Goal: Information Seeking & Learning: Learn about a topic

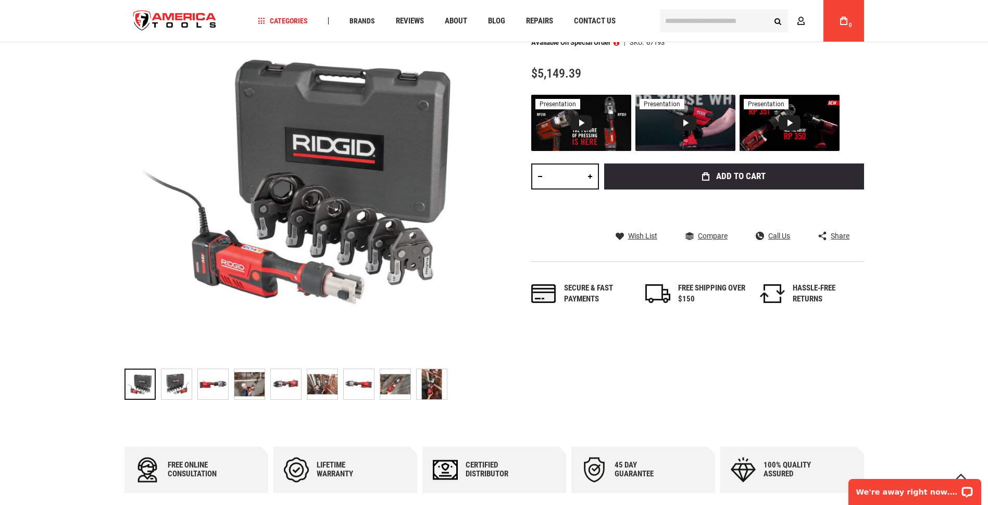
scroll to position [208, 0]
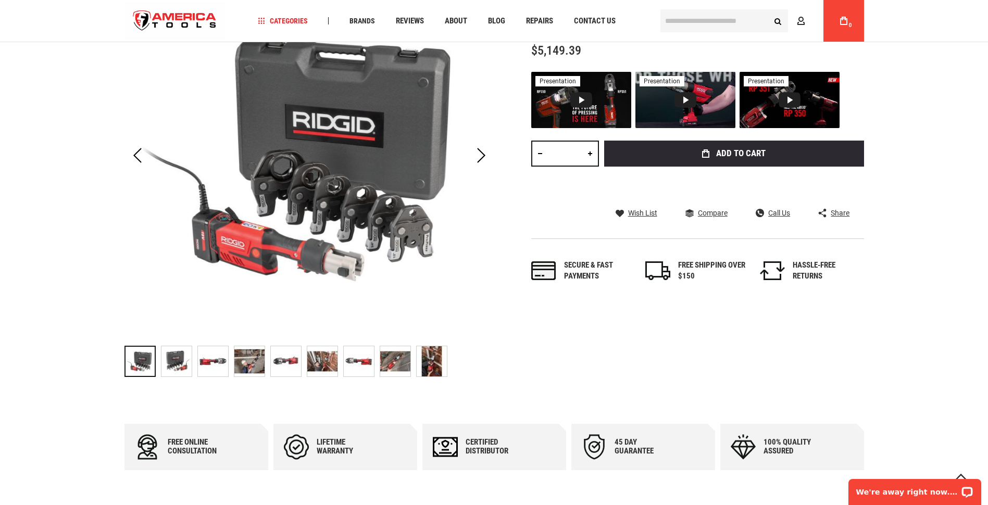
click at [175, 360] on img at bounding box center [176, 361] width 30 height 30
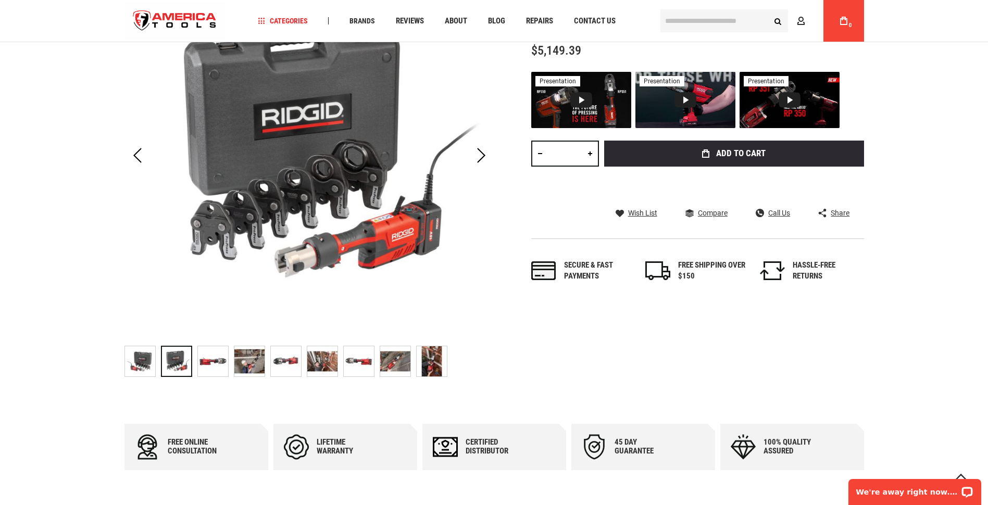
click at [217, 359] on img at bounding box center [213, 361] width 30 height 30
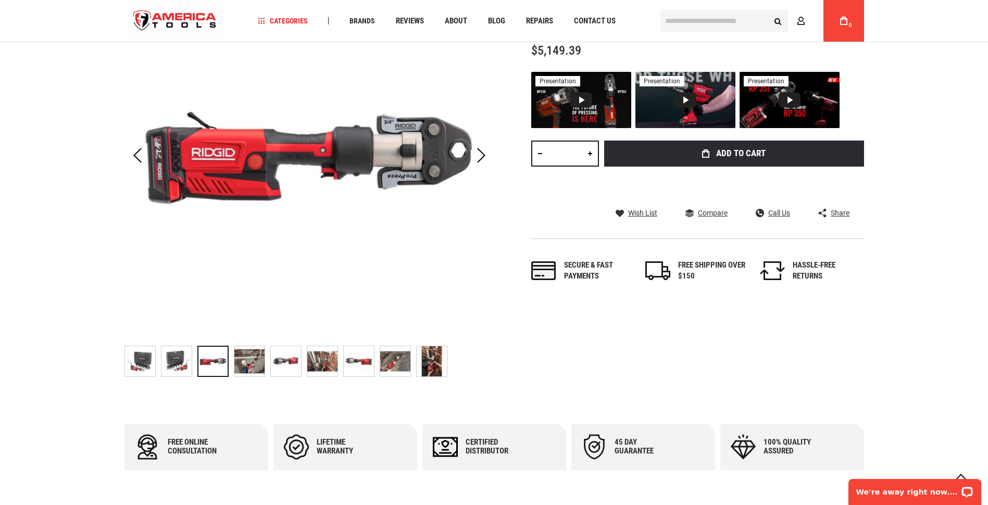
click at [248, 359] on img at bounding box center [249, 361] width 30 height 30
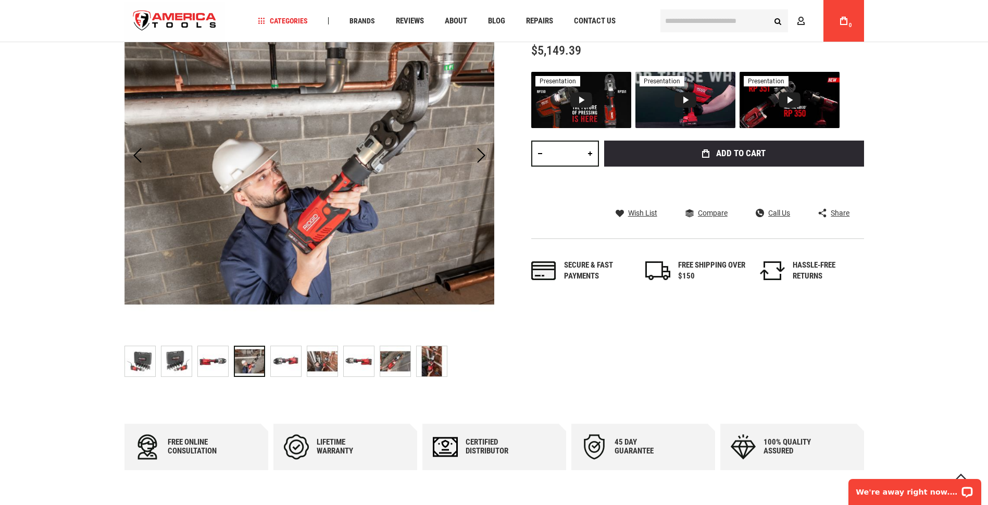
click at [248, 359] on div at bounding box center [249, 361] width 31 height 31
click at [292, 358] on img at bounding box center [286, 361] width 30 height 30
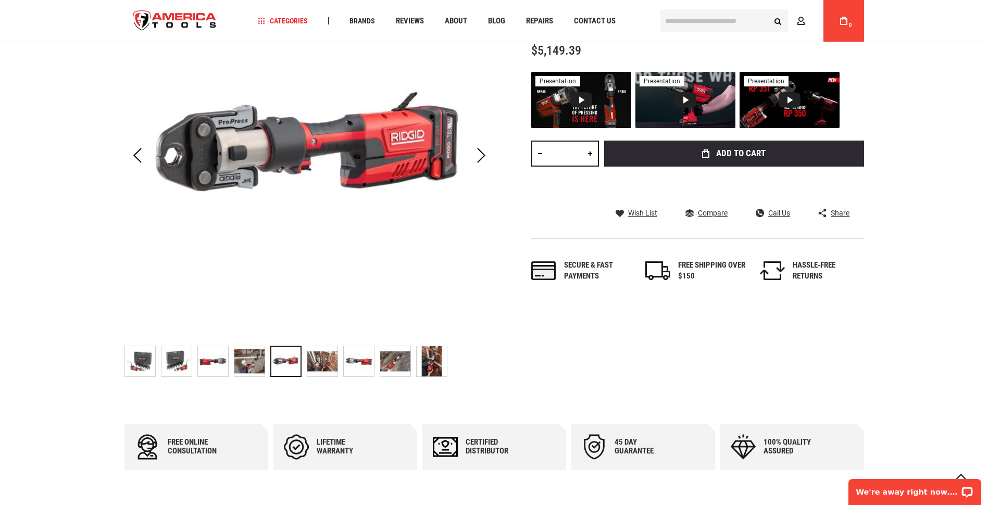
click at [323, 356] on img at bounding box center [322, 361] width 30 height 30
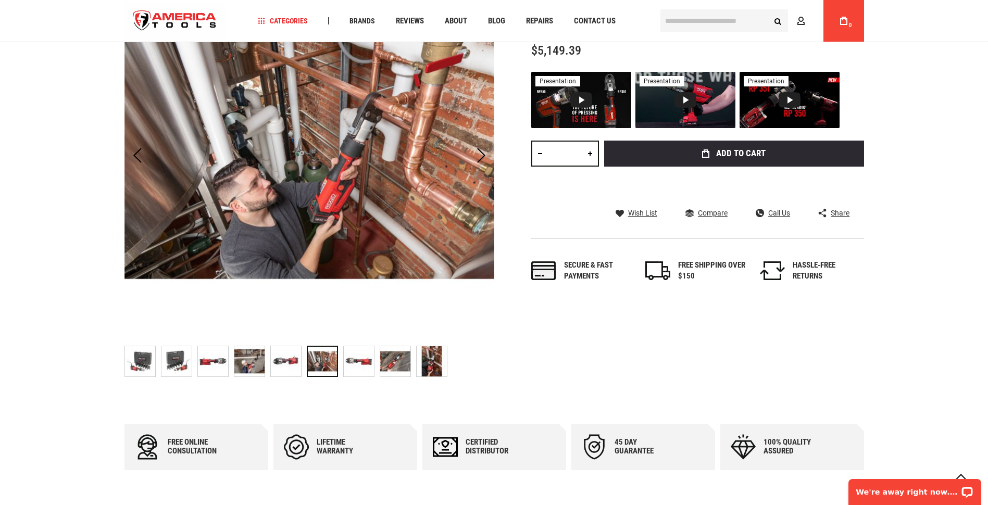
click at [366, 361] on img at bounding box center [359, 361] width 30 height 30
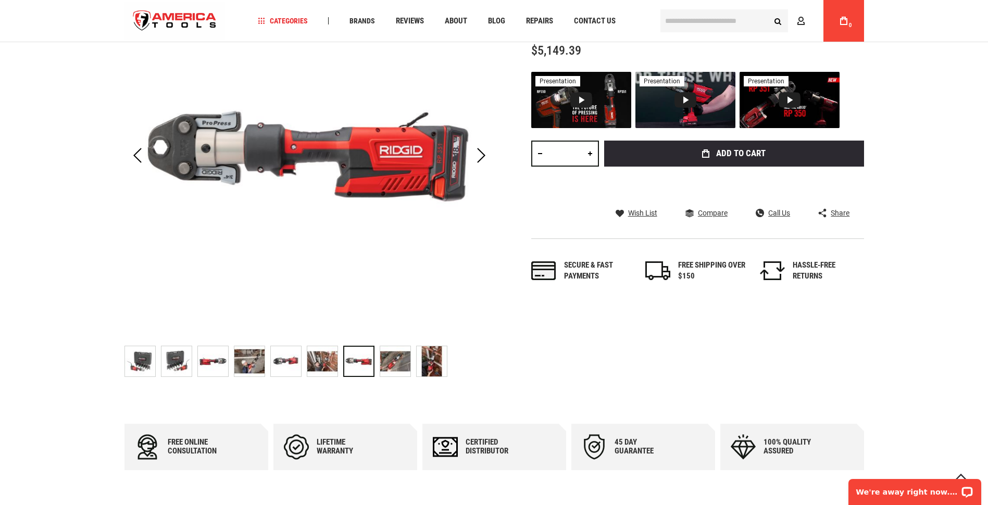
click at [393, 357] on img at bounding box center [395, 361] width 30 height 30
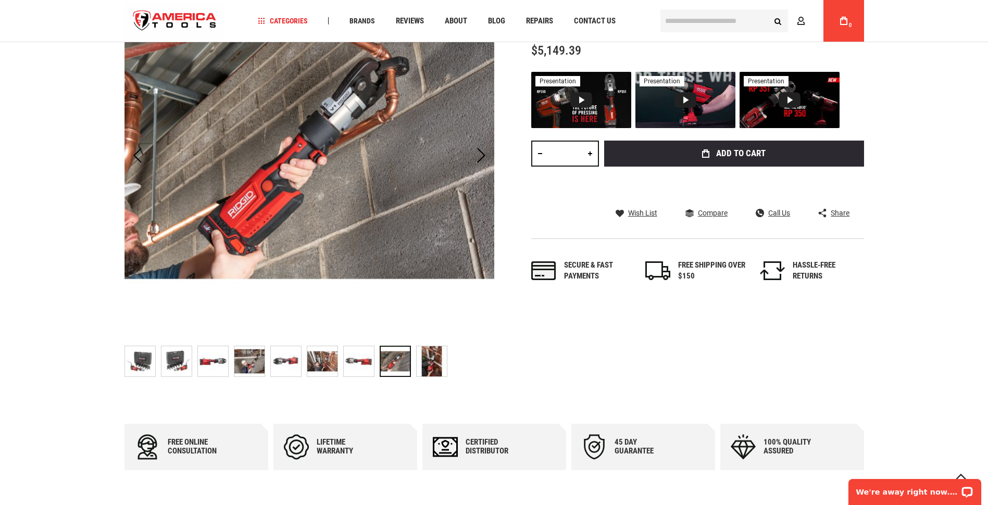
click at [431, 360] on img at bounding box center [432, 361] width 30 height 30
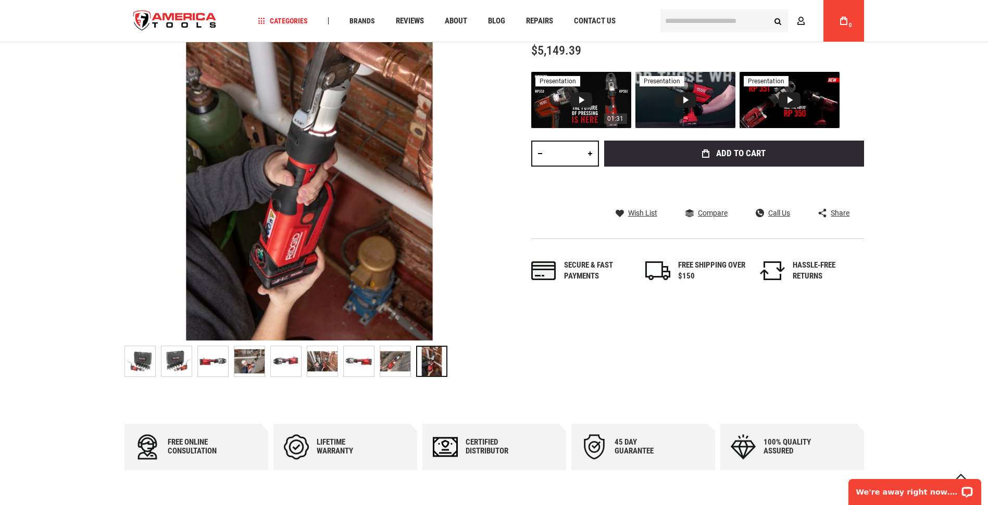
click at [581, 101] on div "Video 1: RIDGID RP 350 & RP 351 Pressing Tools" at bounding box center [581, 100] width 22 height 16
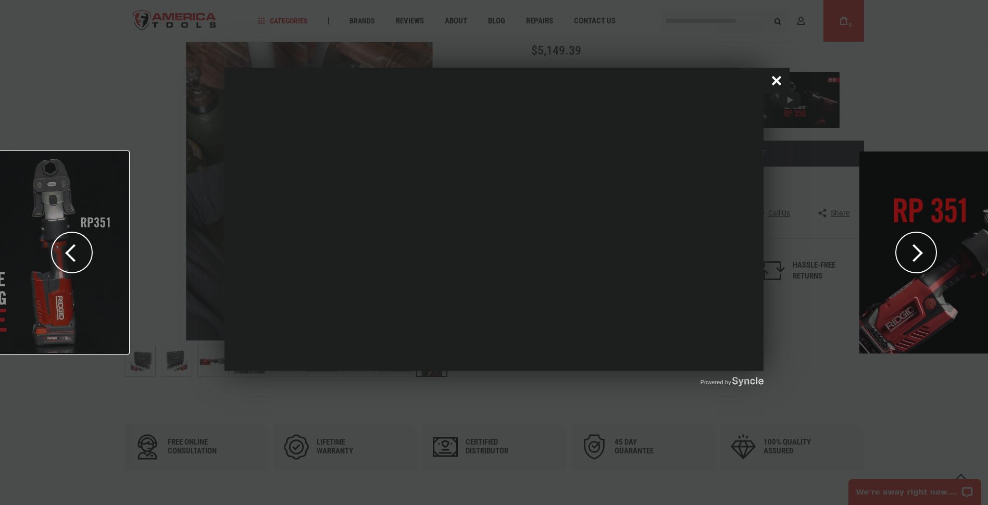
click at [776, 78] on button "Close popup window" at bounding box center [776, 81] width 26 height 26
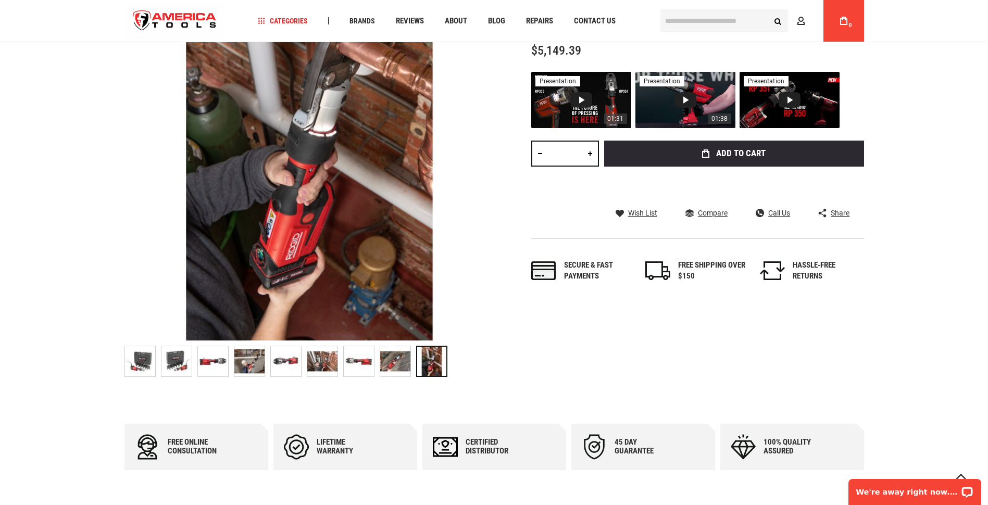
click at [684, 98] on div "Video 2: RP 350 & RP 351 Press Tools: Feature and Benefits" at bounding box center [685, 100] width 22 height 16
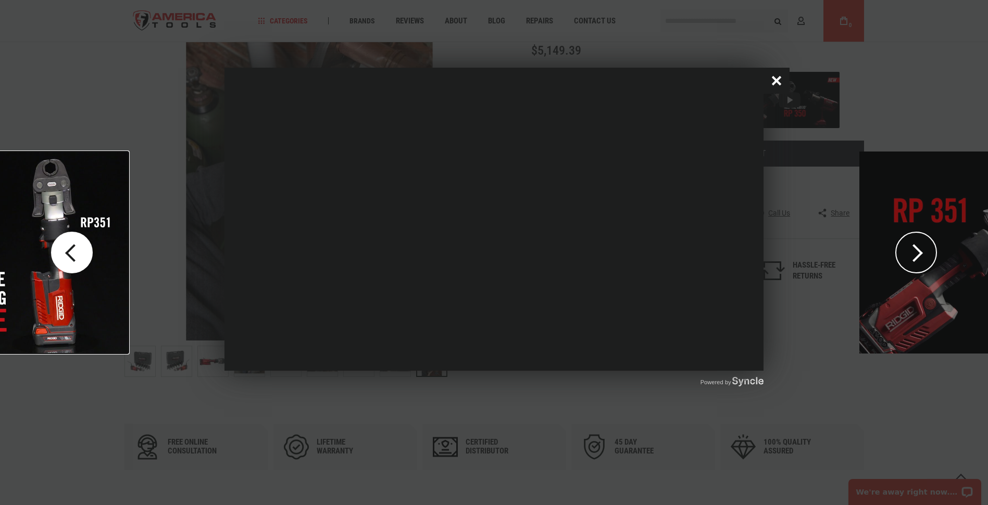
click at [773, 76] on button "Close popup window" at bounding box center [776, 81] width 26 height 26
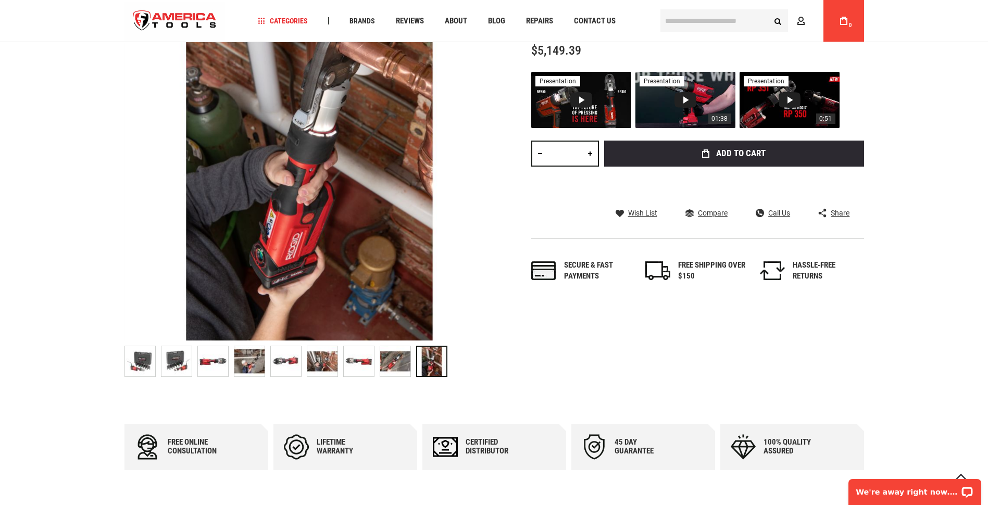
click at [788, 95] on div "Video 3: RIDGID® RP 350 & RP 351" at bounding box center [790, 100] width 22 height 16
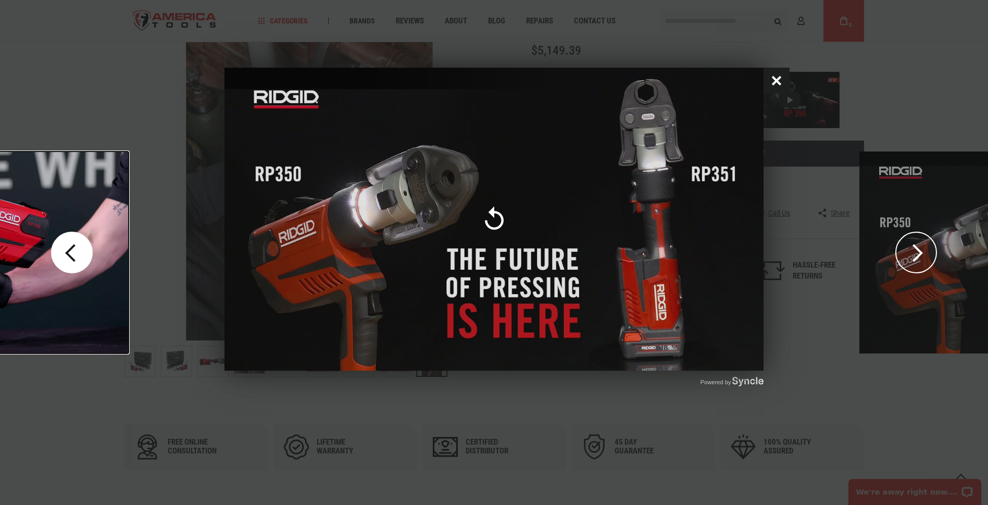
click at [774, 80] on button "Close popup window" at bounding box center [776, 81] width 26 height 26
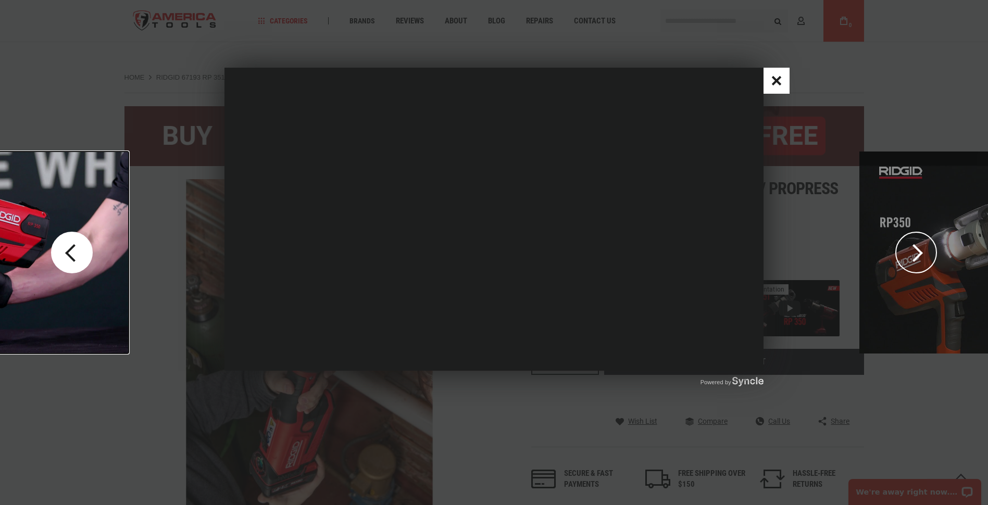
scroll to position [208, 0]
